Goal: Information Seeking & Learning: Understand process/instructions

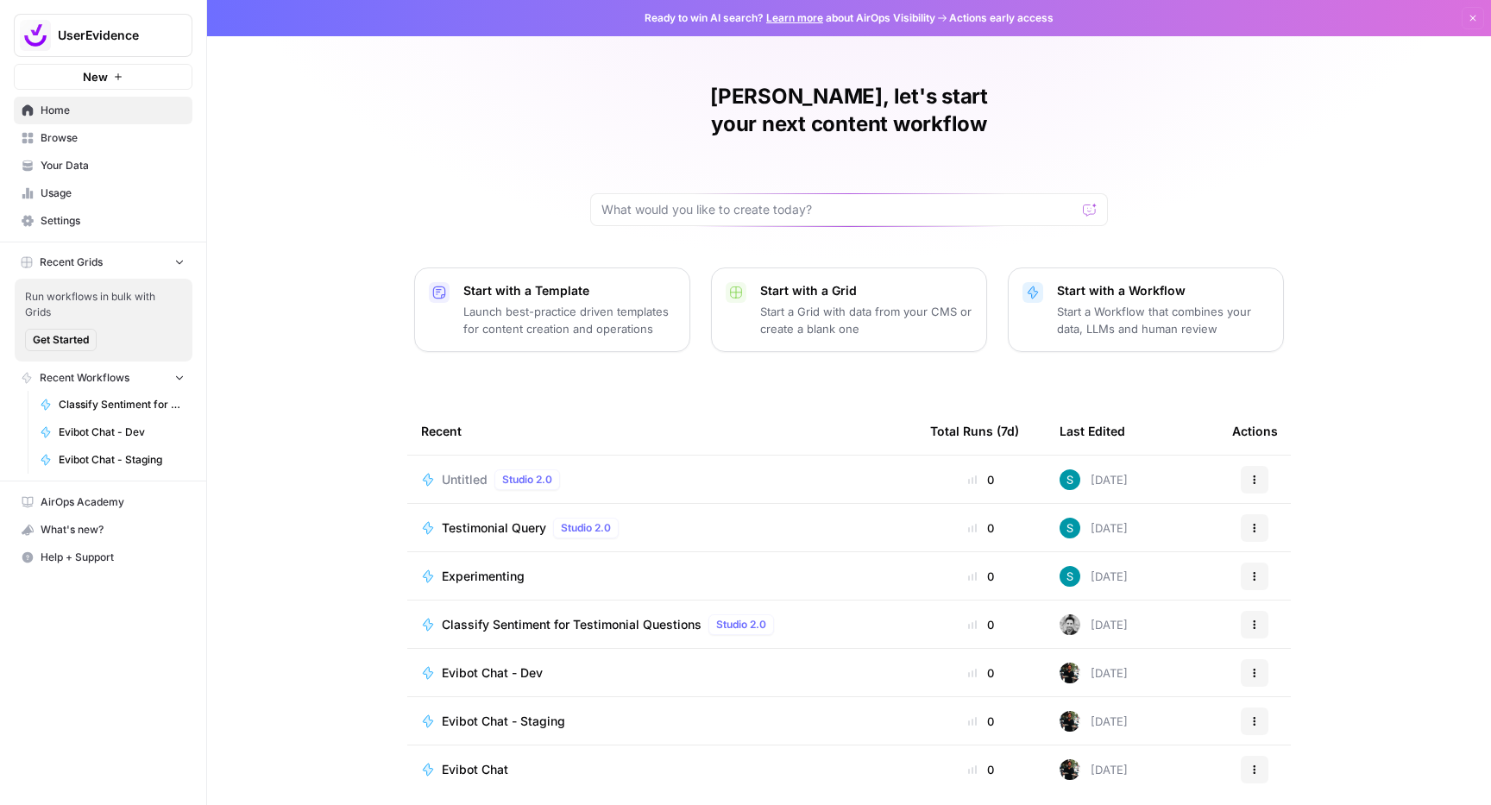
click at [77, 164] on span "Your Data" at bounding box center [113, 166] width 144 height 16
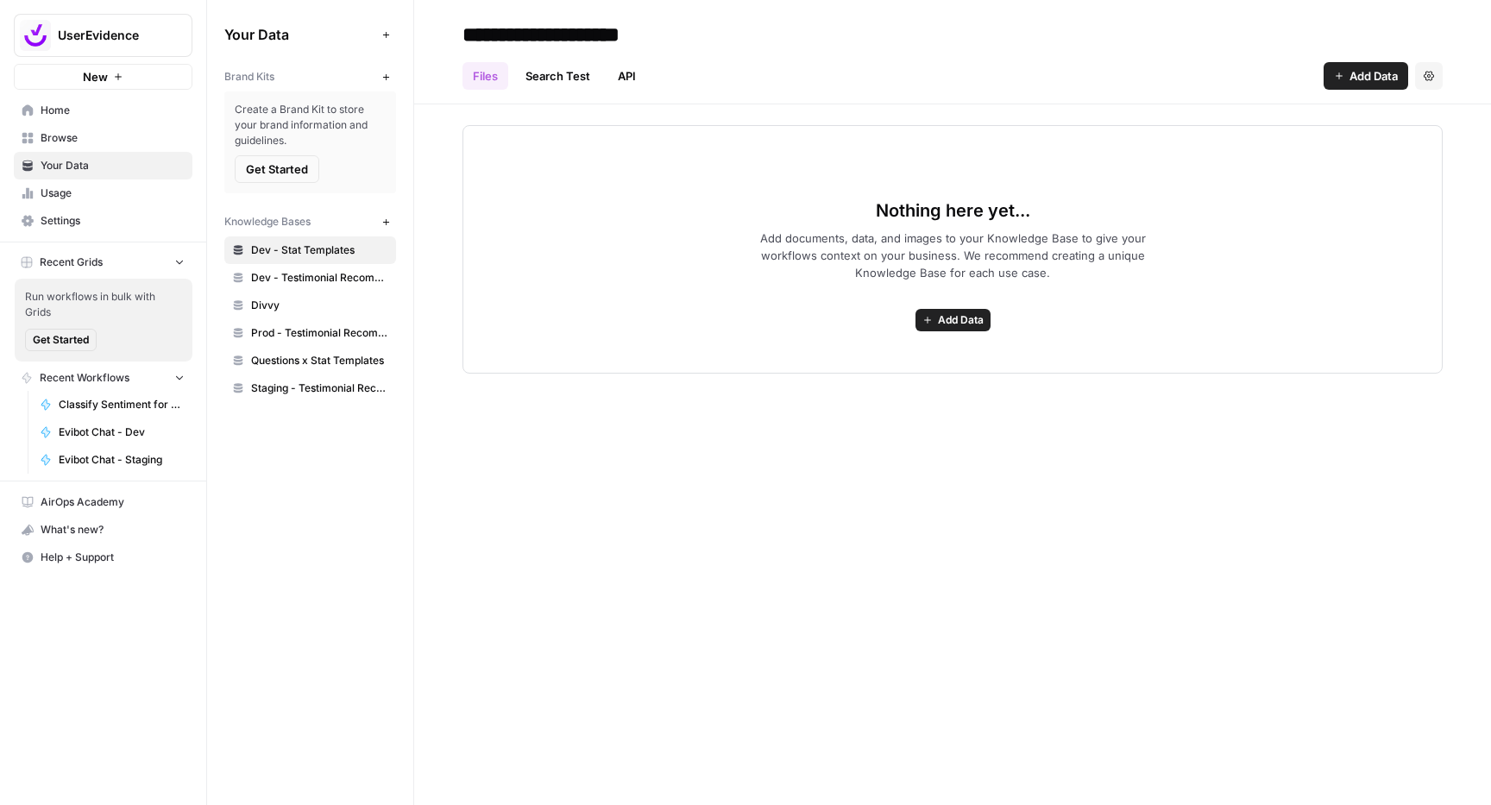
click at [638, 77] on link "API" at bounding box center [626, 76] width 39 height 28
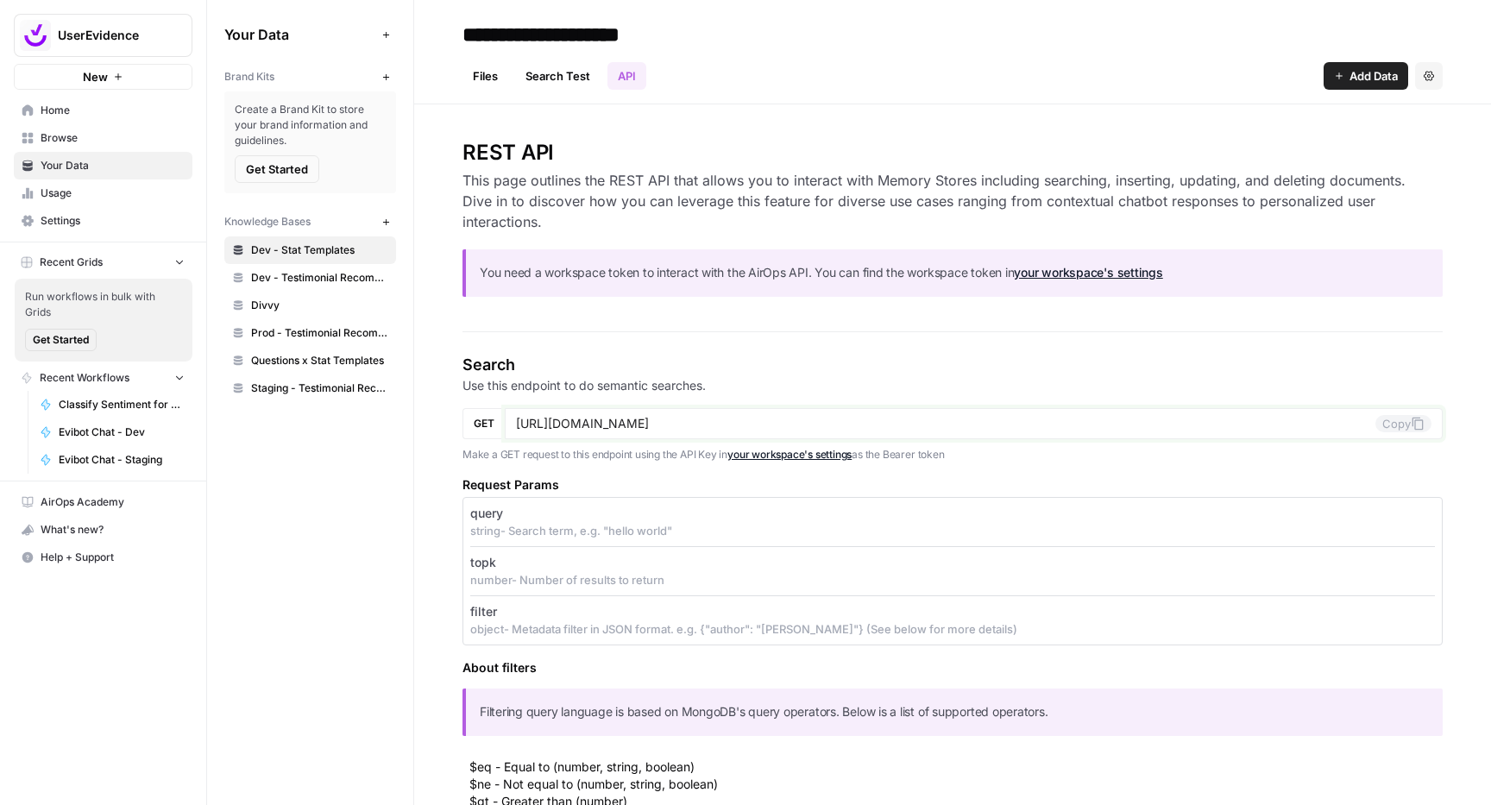
click at [737, 425] on input "[URL][DOMAIN_NAME]" at bounding box center [945, 424] width 859 height 16
click at [813, 451] on link "your workspace's settings" at bounding box center [789, 454] width 124 height 13
click at [807, 424] on input "https://app.airops.com/public_api/vector_stores/6195/search" at bounding box center [945, 424] width 859 height 16
click at [807, 422] on input "https://app.airops.com/public_api/vector_stores/6195/search" at bounding box center [945, 424] width 859 height 16
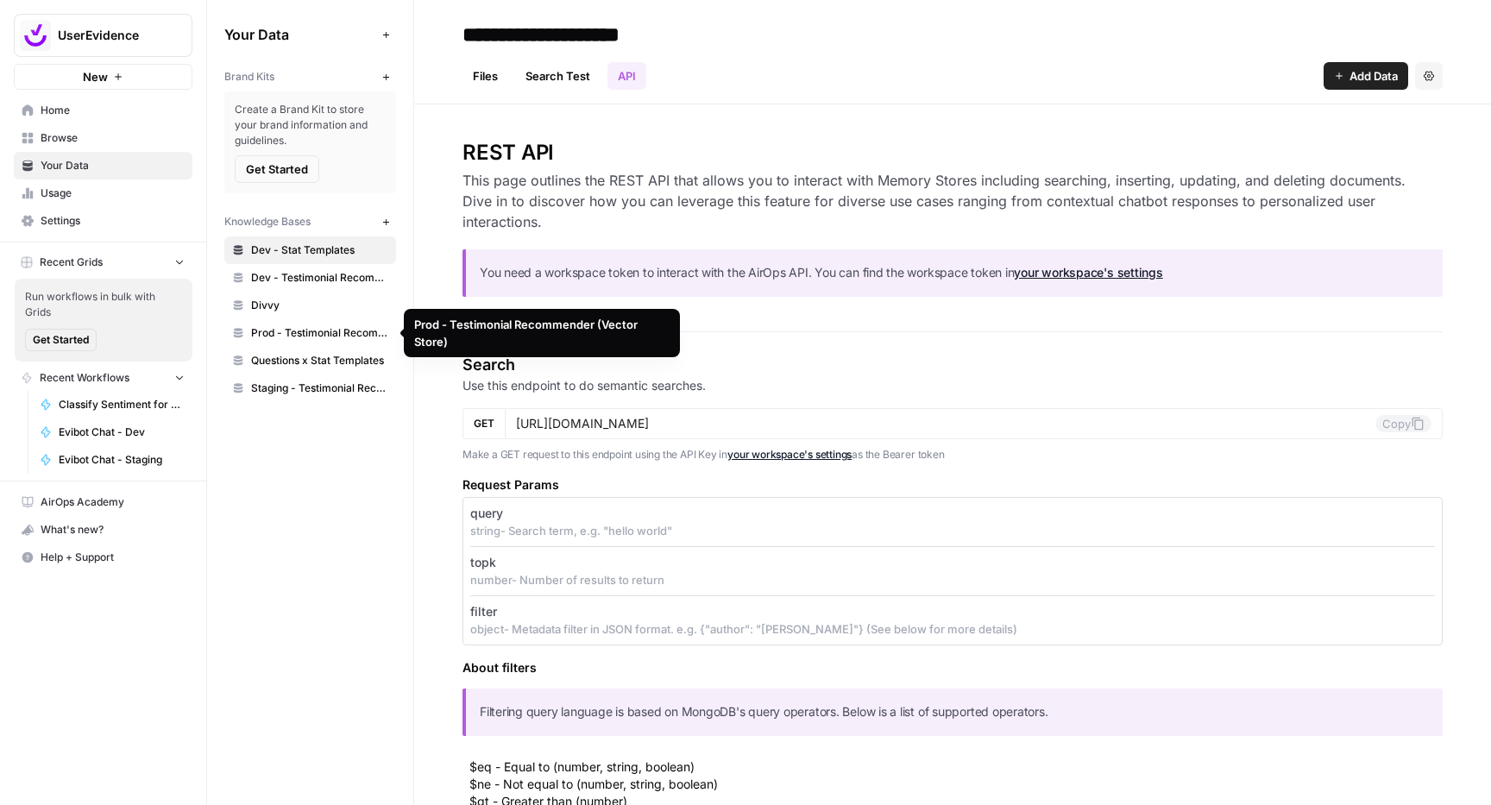
click at [316, 332] on span "Prod - Testimonial Recommender (Vector Store)" at bounding box center [319, 333] width 137 height 16
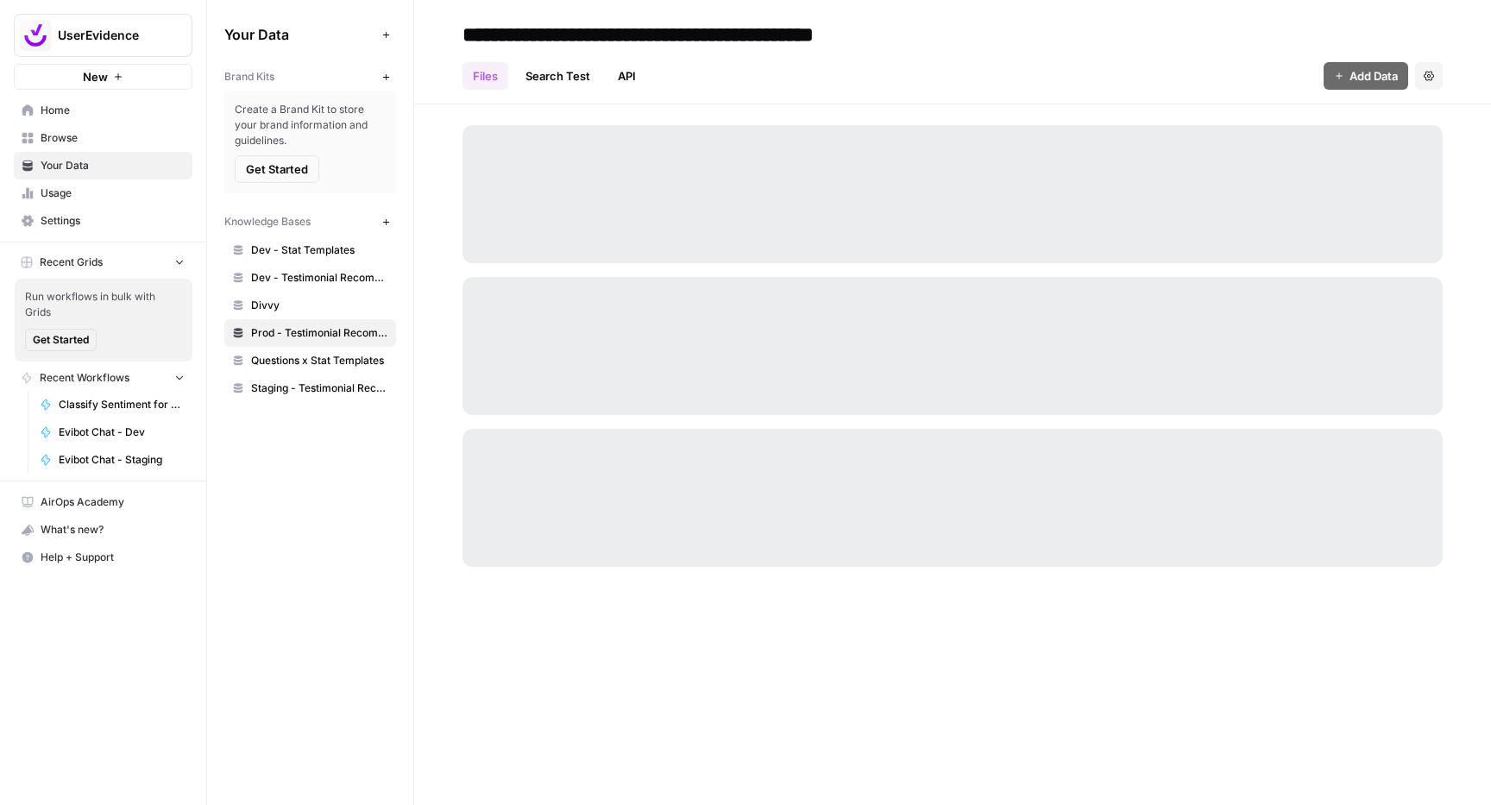
click at [626, 85] on link "API" at bounding box center [626, 76] width 39 height 28
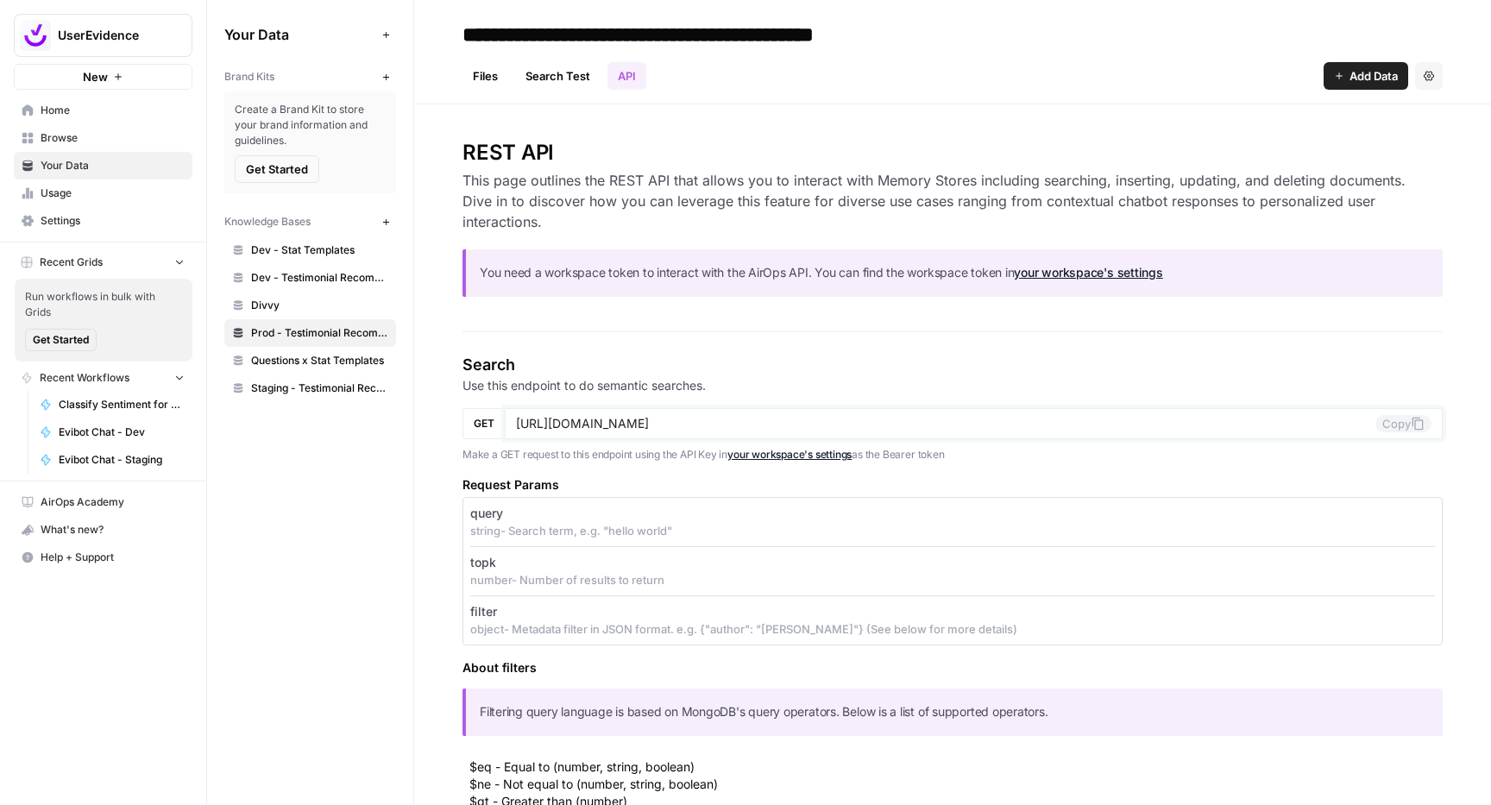
click at [806, 426] on input "https://app.airops.com/public_api/vector_stores/2872/search" at bounding box center [945, 424] width 859 height 16
click at [806, 425] on input "https://app.airops.com/public_api/vector_stores/2872/search" at bounding box center [945, 424] width 859 height 16
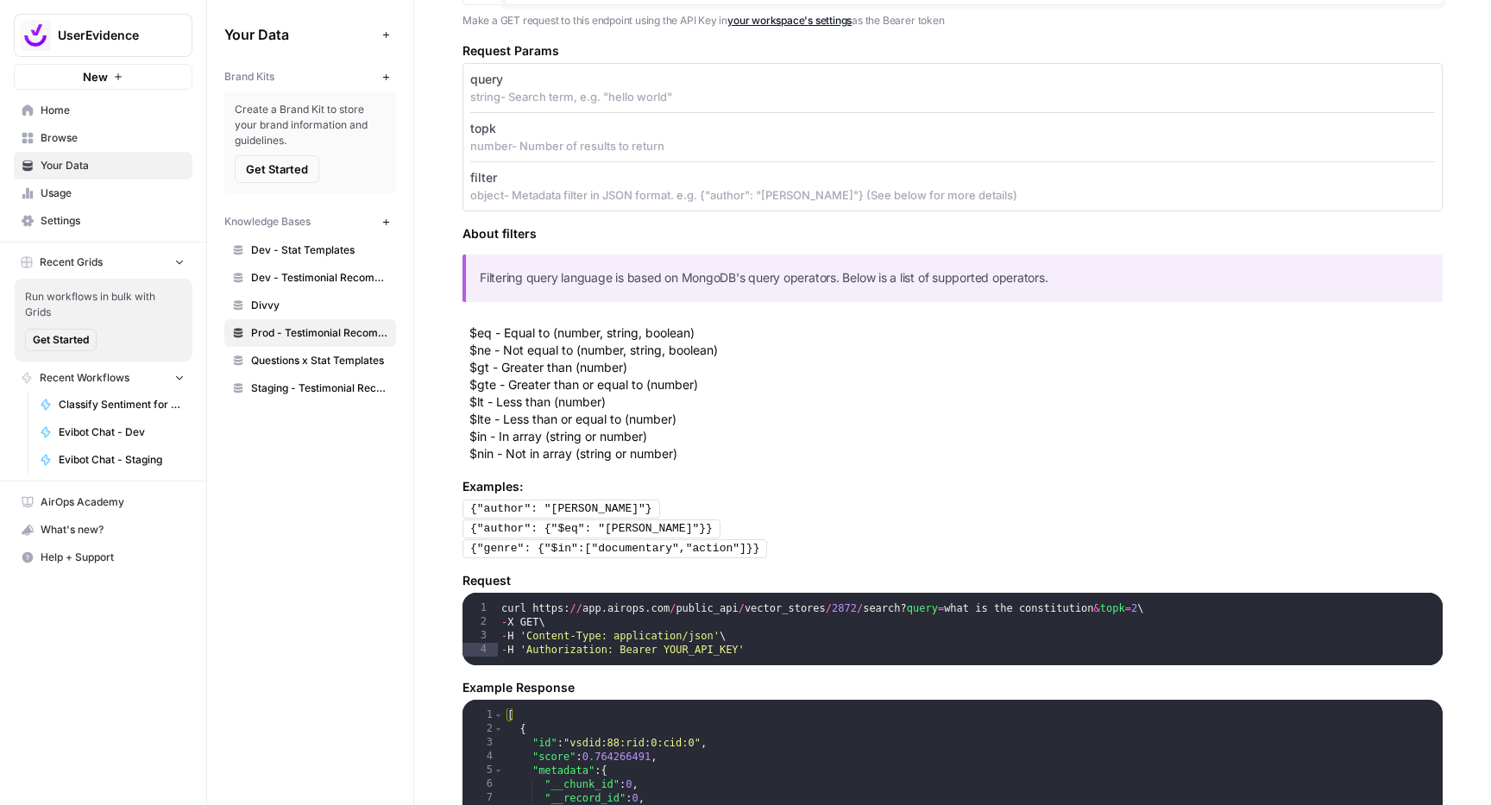
scroll to position [60, 0]
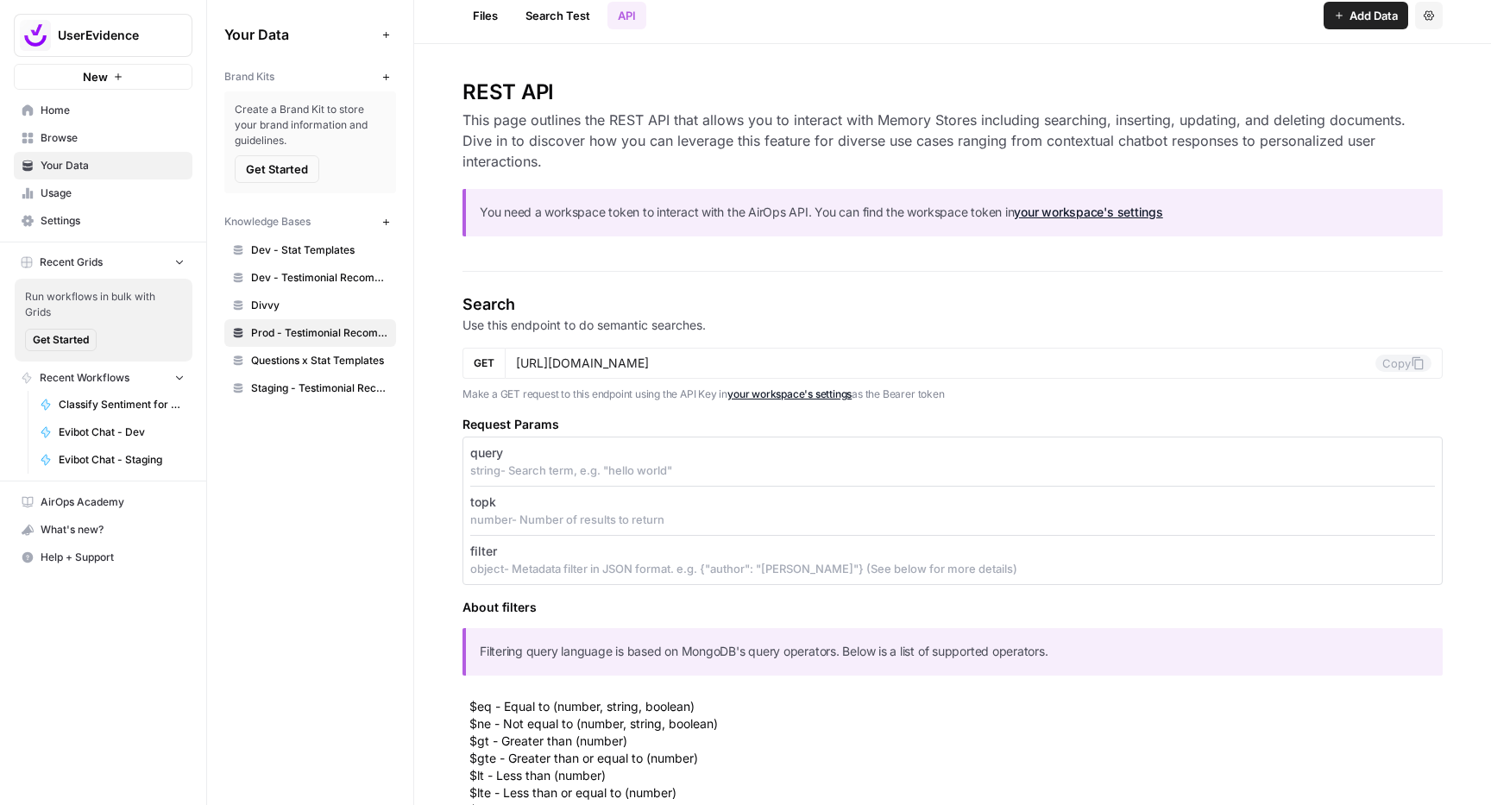
click at [897, 574] on p "object - Metadata filter in JSON format. e.g. {"author": "John Doe"} (See below…" at bounding box center [952, 568] width 965 height 17
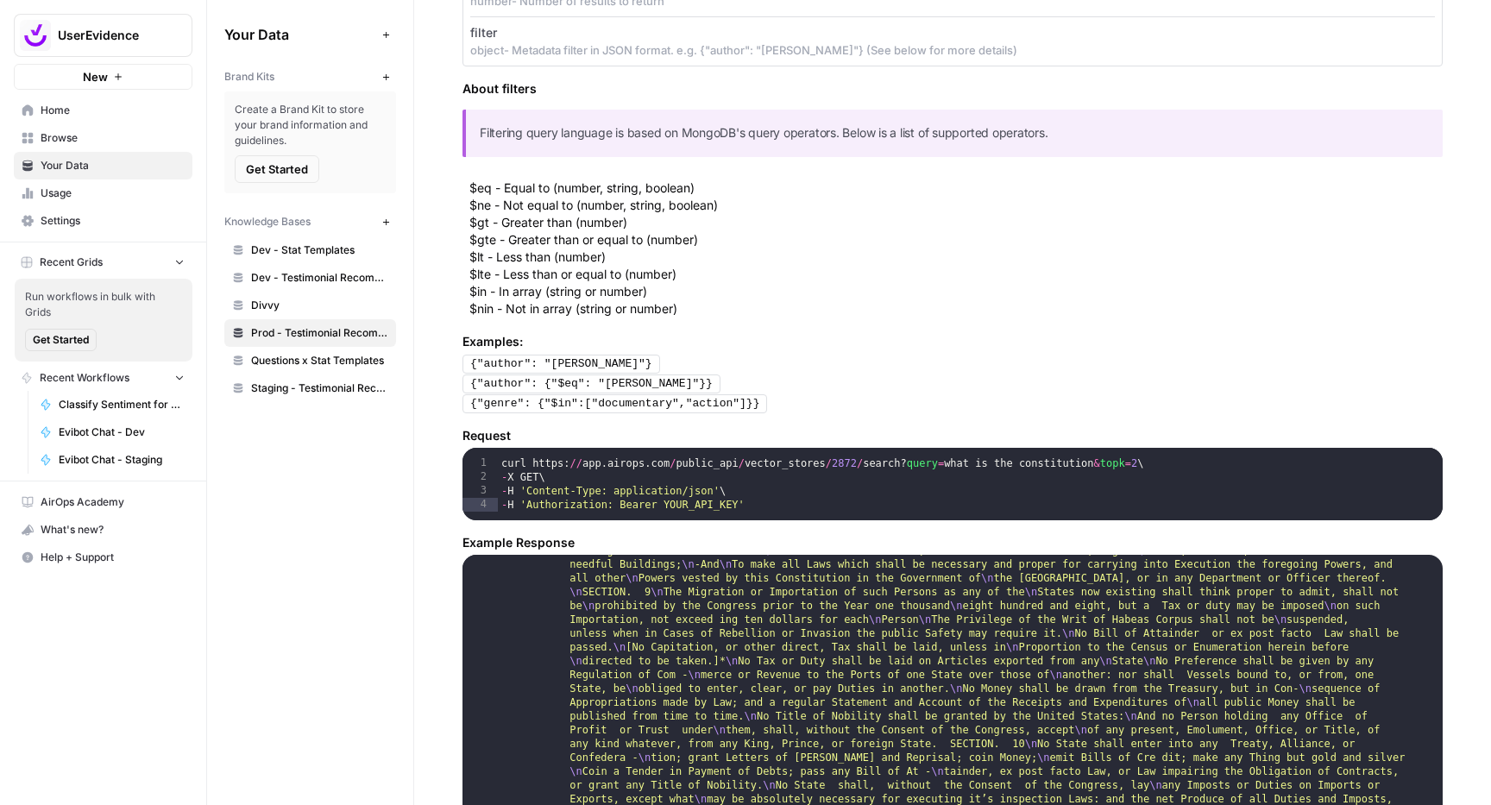
scroll to position [473, 0]
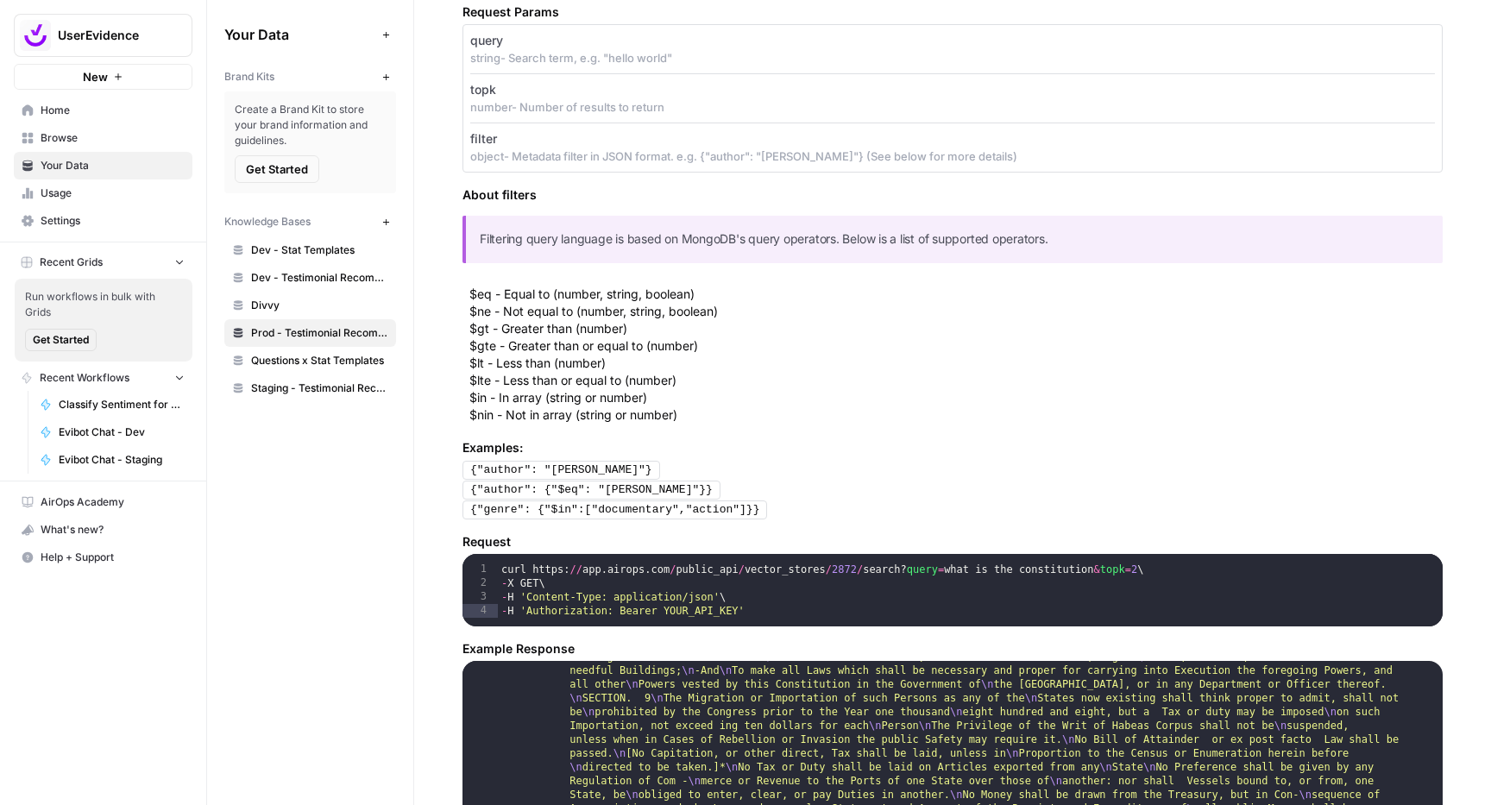
drag, startPoint x: 473, startPoint y: 471, endPoint x: 618, endPoint y: 472, distance: 144.9
click at [618, 472] on pre "{"author": "John Doe"}" at bounding box center [561, 470] width 198 height 19
copy pre "{"author": "John Doe"}"
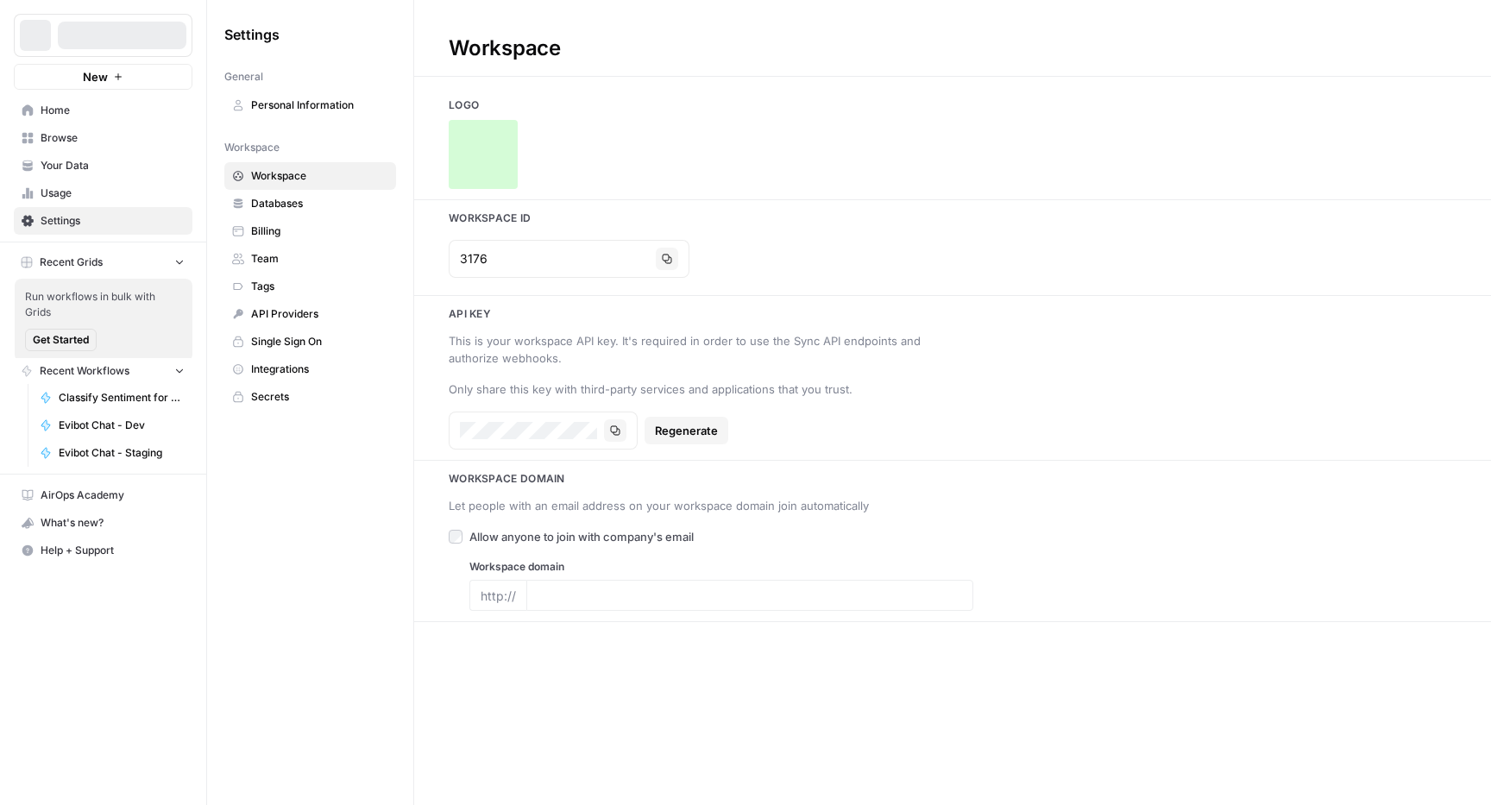
type input "[DOMAIN_NAME]"
